Goal: Transaction & Acquisition: Book appointment/travel/reservation

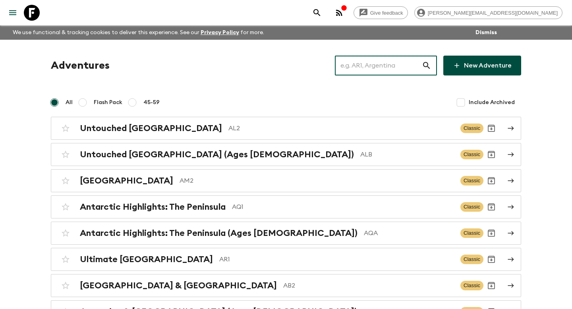
click at [359, 63] on input "text" at bounding box center [378, 65] width 87 height 22
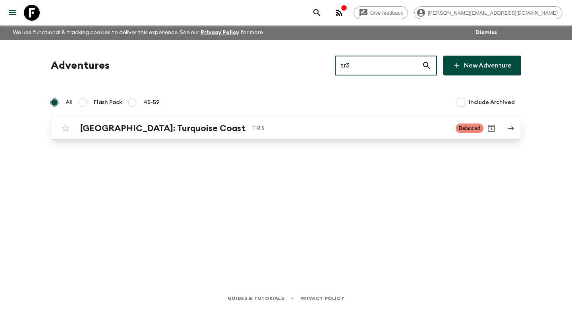
type input "tr3"
click at [108, 130] on h2 "[GEOGRAPHIC_DATA]: Turquoise Coast" at bounding box center [163, 128] width 166 height 10
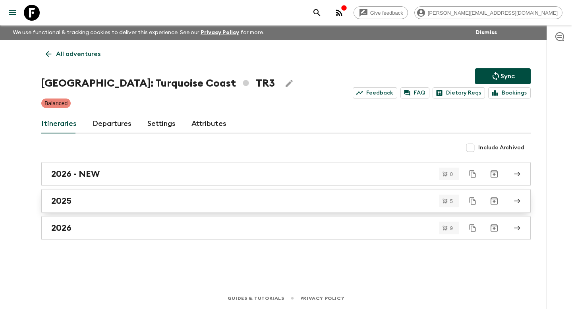
click at [71, 196] on h2 "2025" at bounding box center [61, 201] width 20 height 10
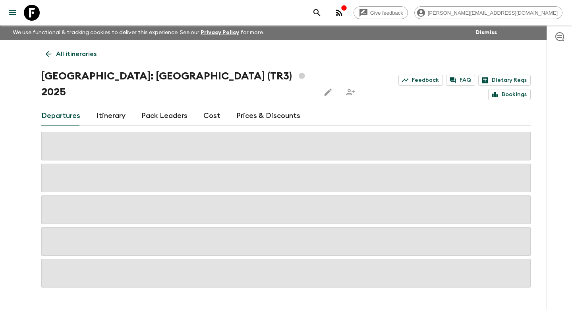
click at [109, 106] on link "Itinerary" at bounding box center [110, 115] width 29 height 19
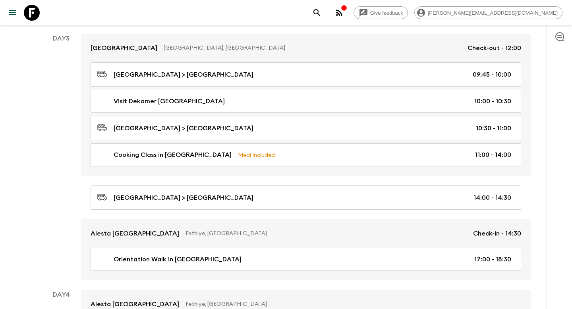
scroll to position [1076, 0]
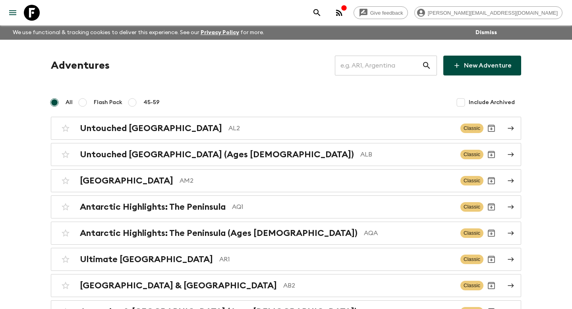
click at [282, 69] on input "text" at bounding box center [378, 65] width 87 height 22
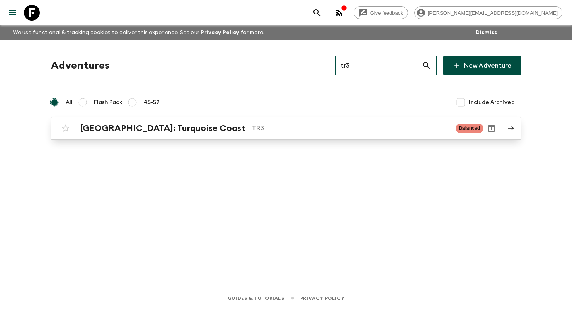
type input "tr3"
click at [176, 134] on div "[GEOGRAPHIC_DATA]: Turquoise Coast TR3 Balanced" at bounding box center [270, 128] width 425 height 16
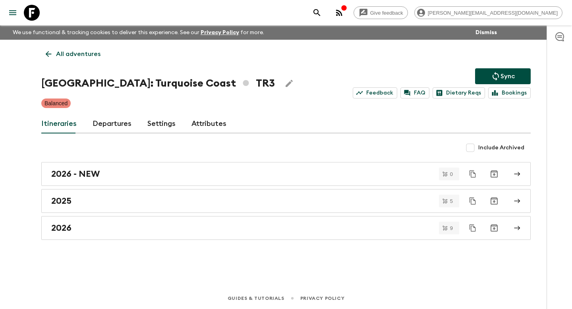
click at [57, 53] on p "All adventures" at bounding box center [78, 54] width 44 height 10
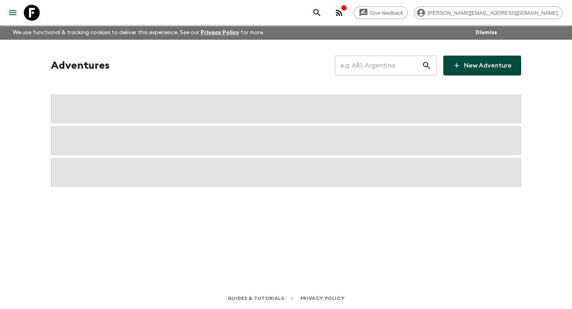
click at [282, 66] on input "text" at bounding box center [378, 65] width 87 height 22
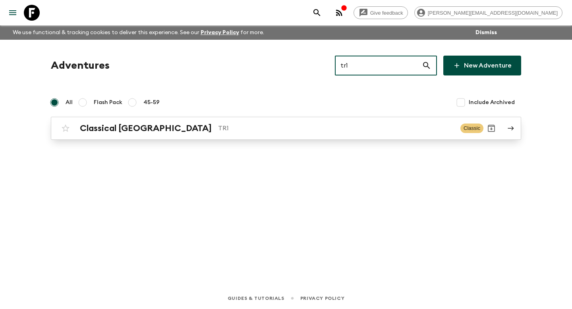
type input "tr1"
click at [105, 132] on h2 "Classical [GEOGRAPHIC_DATA]" at bounding box center [146, 128] width 132 height 10
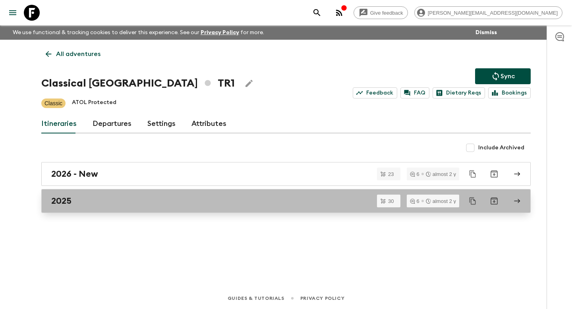
click at [71, 190] on link "2025" at bounding box center [285, 201] width 489 height 24
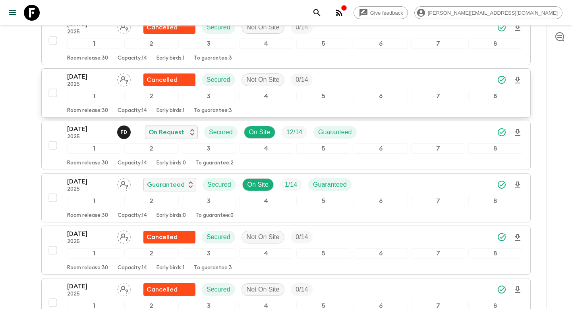
scroll to position [1408, 0]
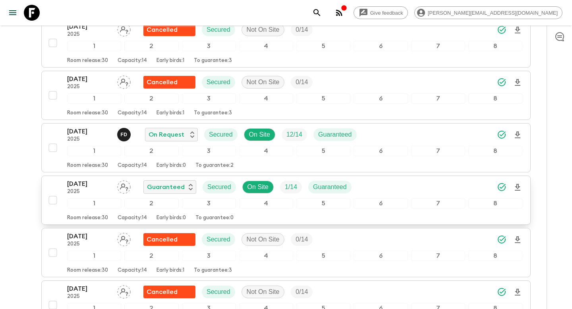
click at [62, 184] on div "[DATE] 2025 Guaranteed Secured On Site 1 / 14 Guaranteed 1 2 3 4 5 6 7 8 Room r…" at bounding box center [283, 200] width 477 height 42
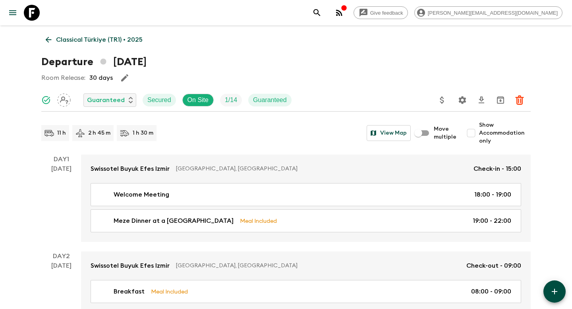
scroll to position [15, 0]
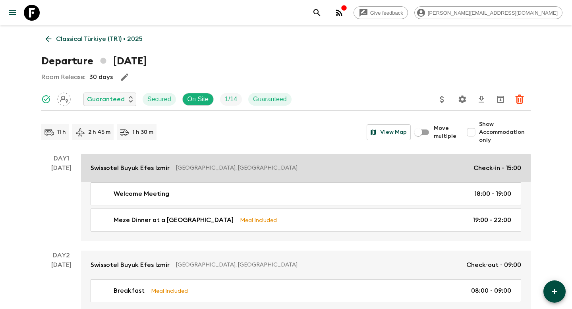
click at [160, 168] on p "Swissotel Buyuk Efes Izmir" at bounding box center [129, 168] width 79 height 10
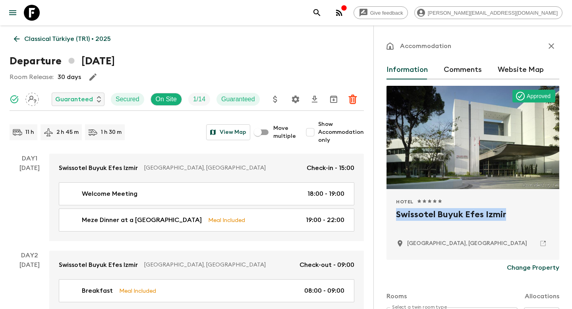
drag, startPoint x: 508, startPoint y: 215, endPoint x: 393, endPoint y: 214, distance: 115.5
click at [282, 214] on div "Hotel 1 Star 2 Stars 3 Stars 4 Stars 5 Stars Swissotel Buyuk Efes [PERSON_NAME]…" at bounding box center [472, 224] width 173 height 71
copy h2 "Swissotel Buyuk Efes Izmir"
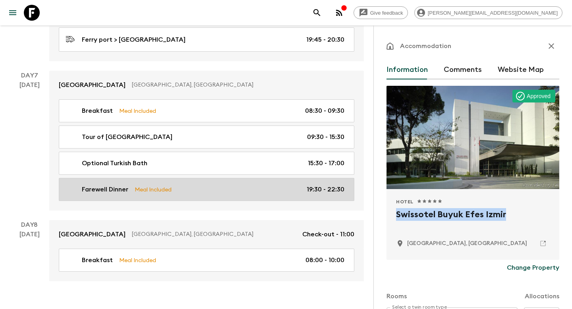
scroll to position [1548, 0]
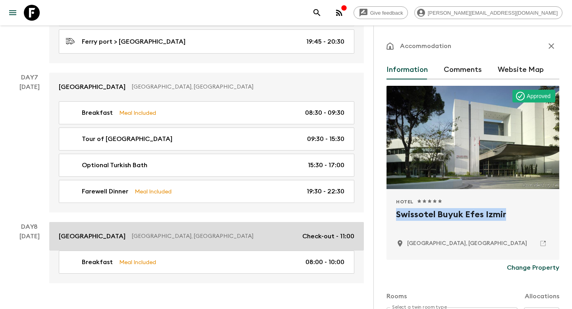
click at [132, 232] on p "[GEOGRAPHIC_DATA], [GEOGRAPHIC_DATA]" at bounding box center [214, 236] width 164 height 8
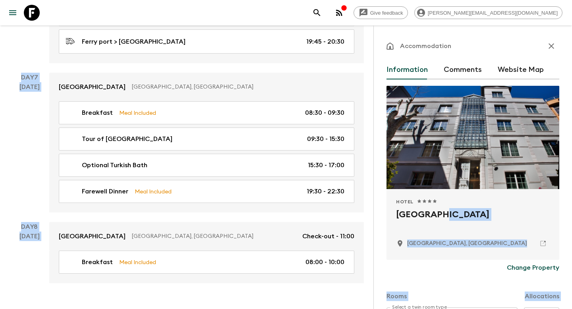
drag, startPoint x: 451, startPoint y: 209, endPoint x: 372, endPoint y: 209, distance: 79.8
click at [282, 212] on h2 "[GEOGRAPHIC_DATA]" at bounding box center [473, 220] width 154 height 25
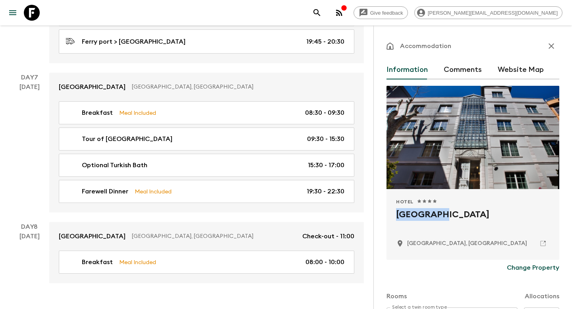
drag, startPoint x: 396, startPoint y: 213, endPoint x: 441, endPoint y: 213, distance: 44.5
click at [282, 213] on h2 "[GEOGRAPHIC_DATA]" at bounding box center [473, 220] width 154 height 25
copy h2 "[GEOGRAPHIC_DATA]"
